Goal: Task Accomplishment & Management: Use online tool/utility

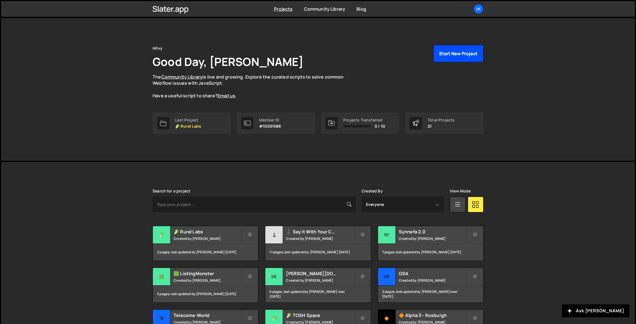
click at [462, 51] on button "Start New Project" at bounding box center [459, 53] width 50 height 17
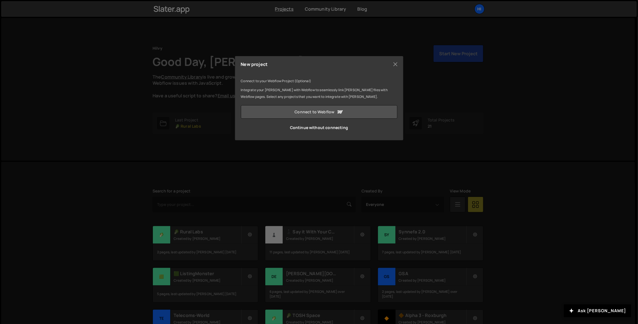
click at [354, 111] on link "Connect to Webflow" at bounding box center [319, 111] width 157 height 13
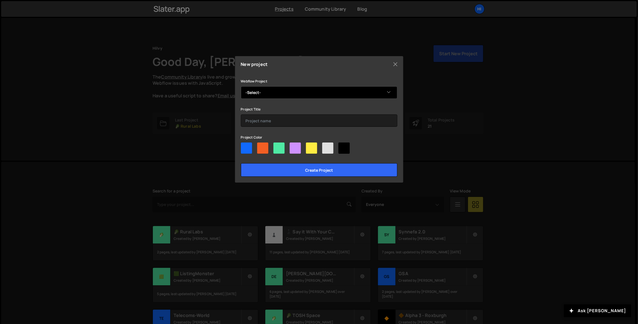
click at [320, 94] on select "-Select- 🍊 FSi 2.0" at bounding box center [319, 92] width 157 height 12
select select "68d533986e01a5eba61d0646"
click at [241, 86] on select "-Select- 🍊 FSi 2.0" at bounding box center [319, 92] width 157 height 12
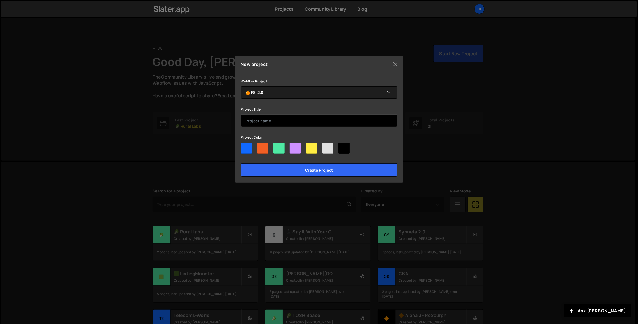
click at [303, 122] on input "text" at bounding box center [319, 120] width 157 height 12
paste input "🍊 FSI"
type input "🍊 FSi 2.0"
click at [262, 152] on div at bounding box center [262, 148] width 11 height 11
click at [261, 146] on input"] "radio" at bounding box center [259, 145] width 4 height 4
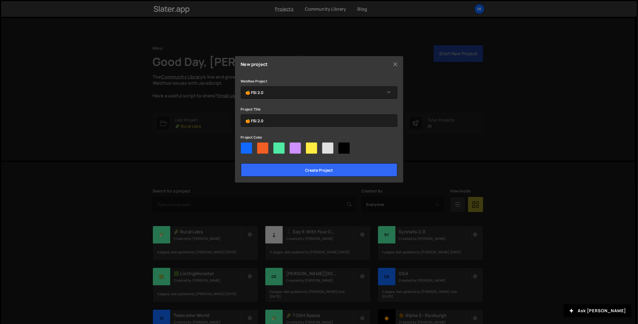
radio input"] "true"
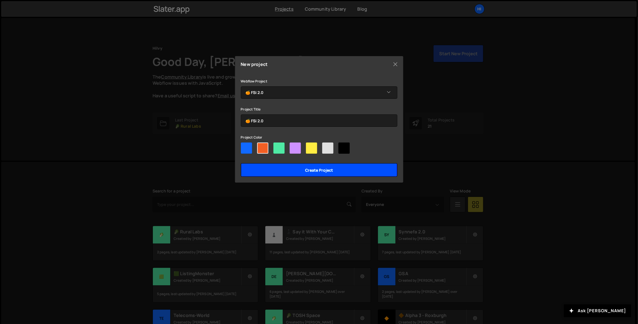
click at [310, 175] on input "Create project" at bounding box center [319, 169] width 157 height 13
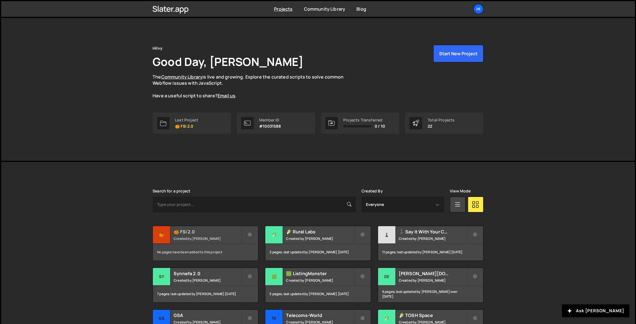
click at [201, 249] on div "No pages have been added to this project" at bounding box center [205, 252] width 105 height 17
click at [206, 238] on small "Created by [PERSON_NAME]" at bounding box center [208, 238] width 68 height 5
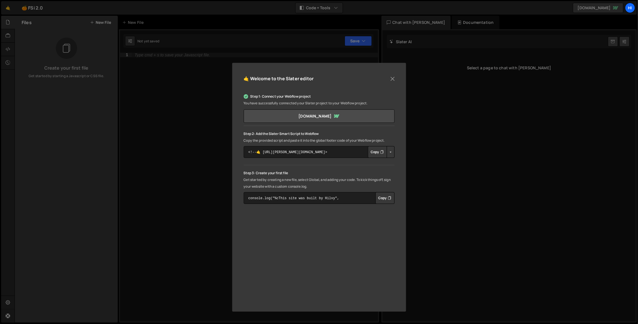
click at [375, 152] on button "Copy" at bounding box center [377, 152] width 19 height 12
